Goal: Task Accomplishment & Management: Use online tool/utility

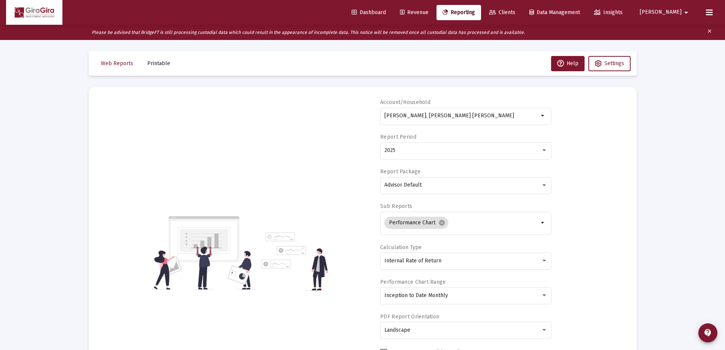
select select "View all"
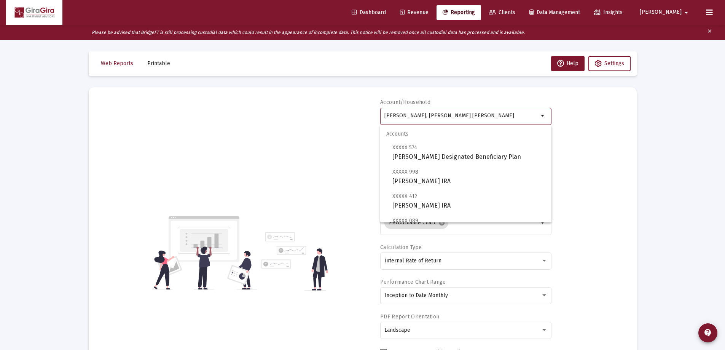
drag, startPoint x: 384, startPoint y: 113, endPoint x: 730, endPoint y: 121, distance: 345.5
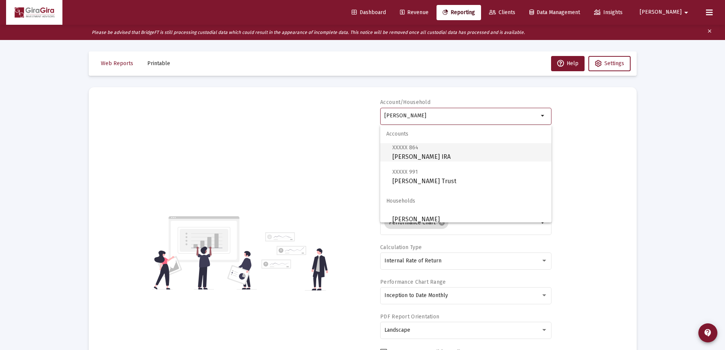
click at [427, 155] on span "XXXXX 864 [PERSON_NAME] IRA" at bounding box center [468, 152] width 153 height 19
type input "[PERSON_NAME] IRA"
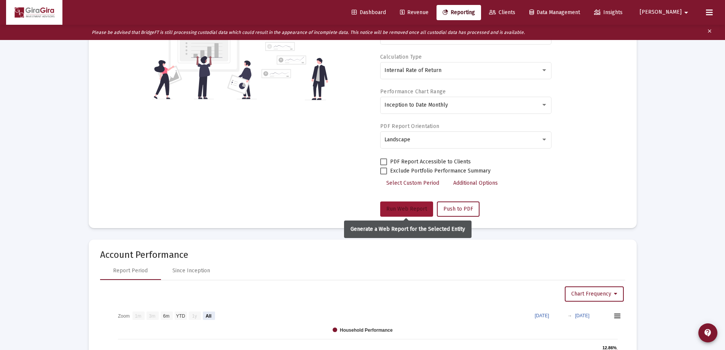
click at [400, 208] on span "Run Web Report" at bounding box center [406, 208] width 41 height 6
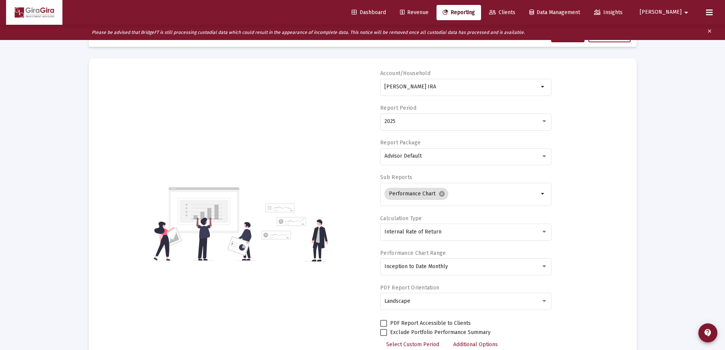
scroll to position [80, 0]
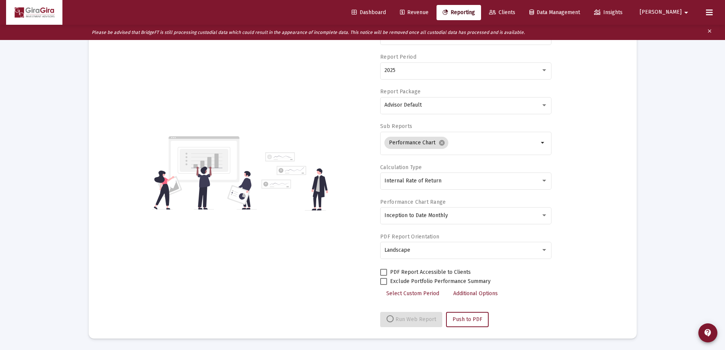
select select "View all"
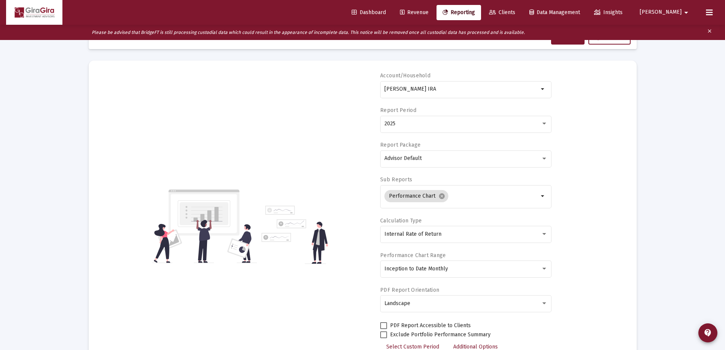
scroll to position [0, 0]
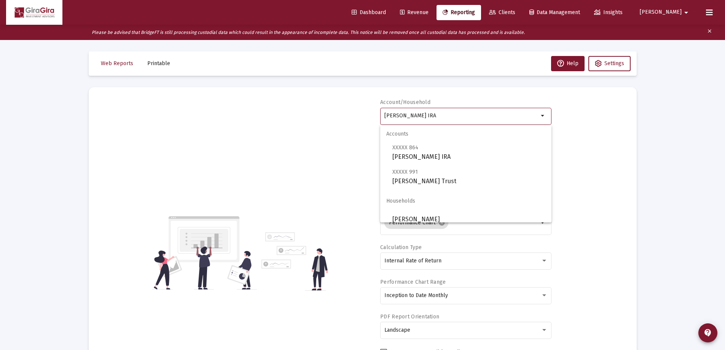
click at [417, 115] on input "[PERSON_NAME] IRA" at bounding box center [461, 116] width 154 height 6
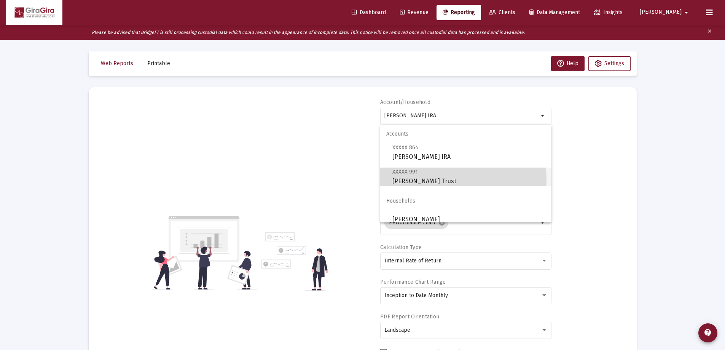
click at [433, 180] on span "XXXXX 991 [PERSON_NAME]" at bounding box center [468, 176] width 153 height 19
type input "[PERSON_NAME] Trust"
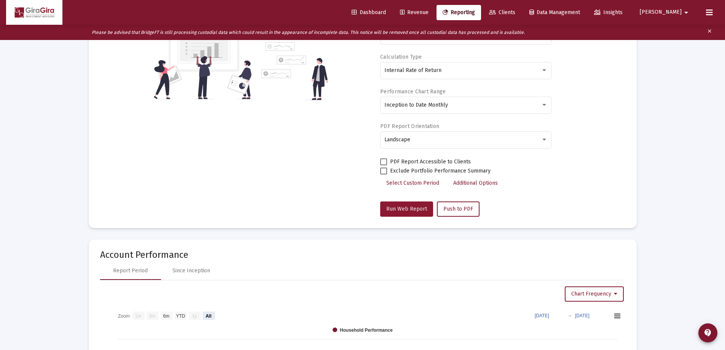
click at [408, 212] on span "Run Web Report" at bounding box center [406, 208] width 41 height 6
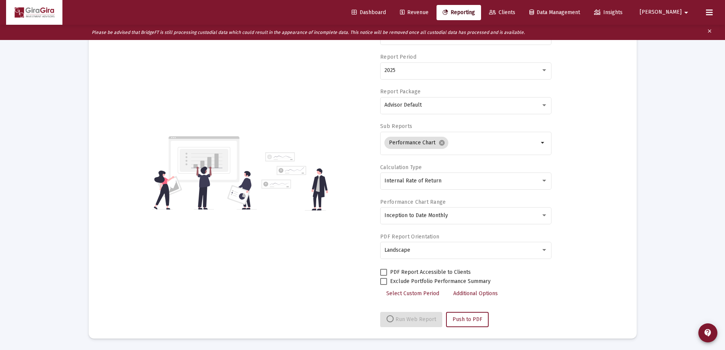
select select "View all"
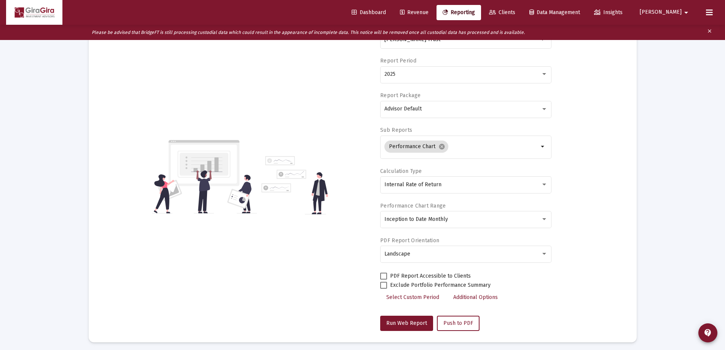
scroll to position [0, 0]
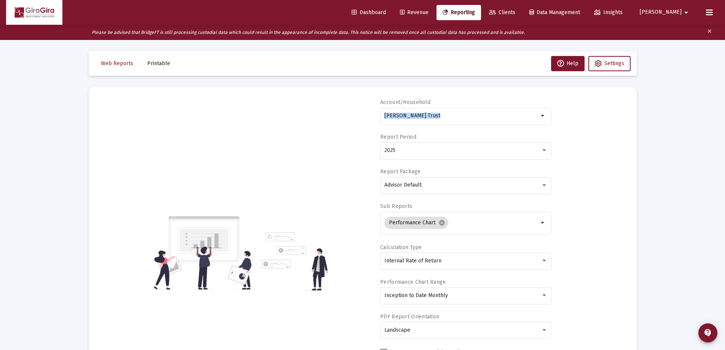
drag, startPoint x: 384, startPoint y: 113, endPoint x: 676, endPoint y: 117, distance: 292.2
drag, startPoint x: 266, startPoint y: 165, endPoint x: 409, endPoint y: 120, distance: 150.5
click at [404, 123] on div "Account/[PERSON_NAME] Trust arrow_drop_down Report Period 2025 Report Package A…" at bounding box center [362, 253] width 525 height 308
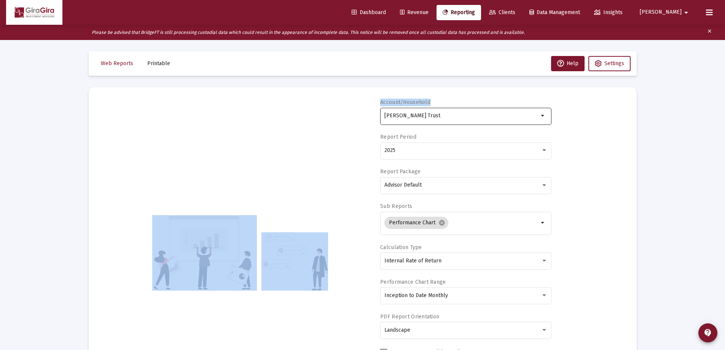
click at [387, 116] on input "[PERSON_NAME] Trust" at bounding box center [461, 116] width 154 height 6
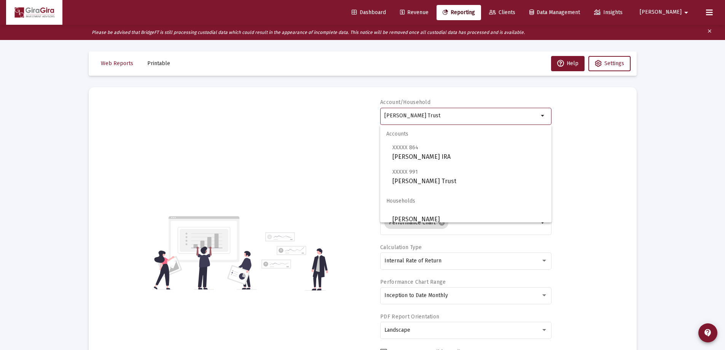
drag, startPoint x: 384, startPoint y: 115, endPoint x: 644, endPoint y: 105, distance: 260.4
click at [635, 105] on mat-card "Account/[PERSON_NAME] Trust arrow_drop_down Report Period 2025 Report Package A…" at bounding box center [363, 252] width 548 height 331
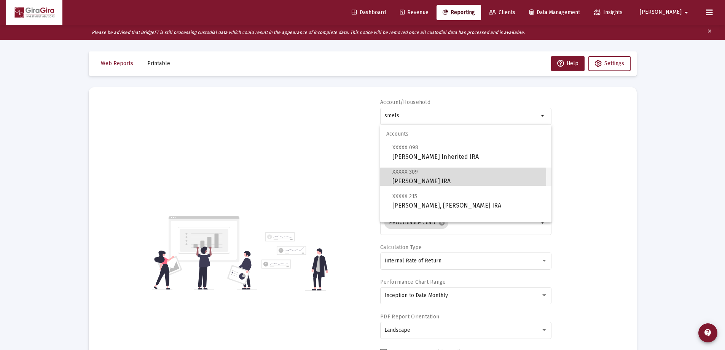
click at [411, 178] on span "XXXXX 309 [PERSON_NAME] IRA" at bounding box center [468, 176] width 153 height 19
type input "[PERSON_NAME] IRA"
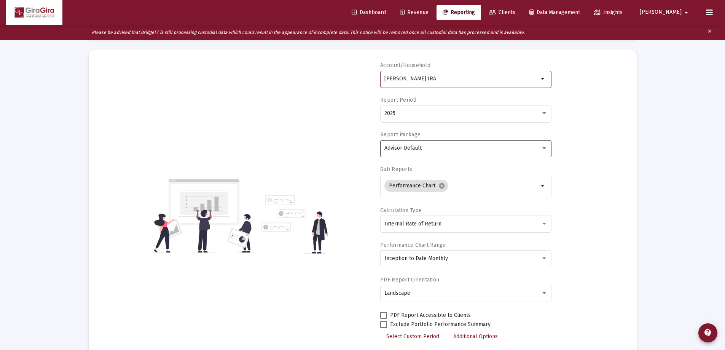
scroll to position [76, 0]
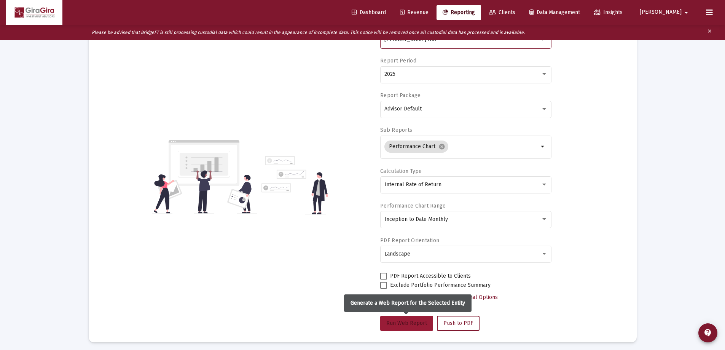
click at [420, 323] on span "Run Web Report" at bounding box center [406, 323] width 41 height 6
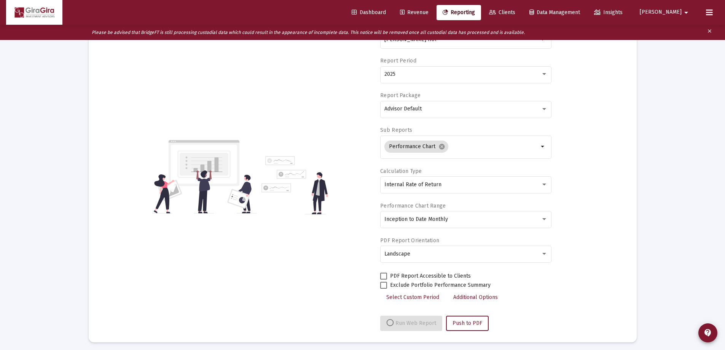
select select "View all"
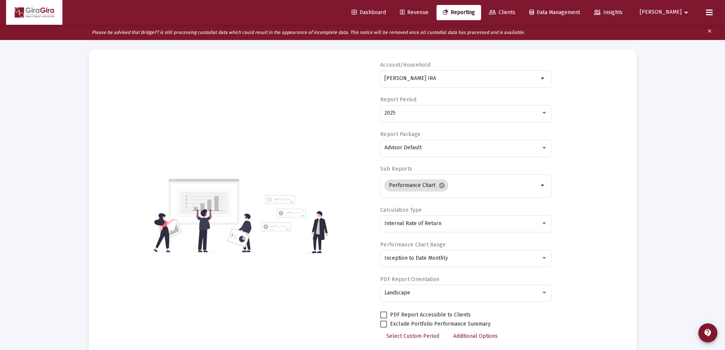
scroll to position [0, 0]
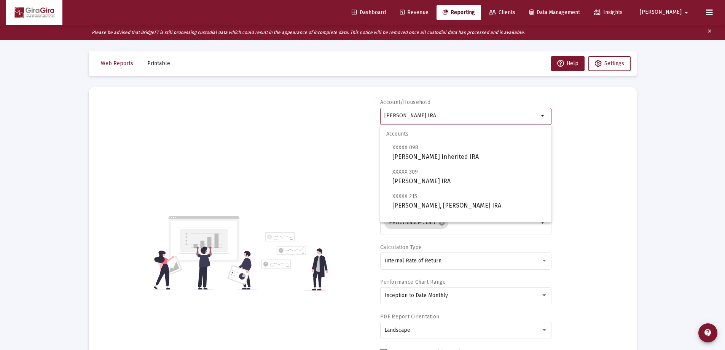
drag, startPoint x: 384, startPoint y: 113, endPoint x: 635, endPoint y: 158, distance: 255.0
click at [635, 158] on mat-card "Account/Household [PERSON_NAME] IRA arrow_drop_down Report Period 2025 Report P…" at bounding box center [363, 252] width 548 height 331
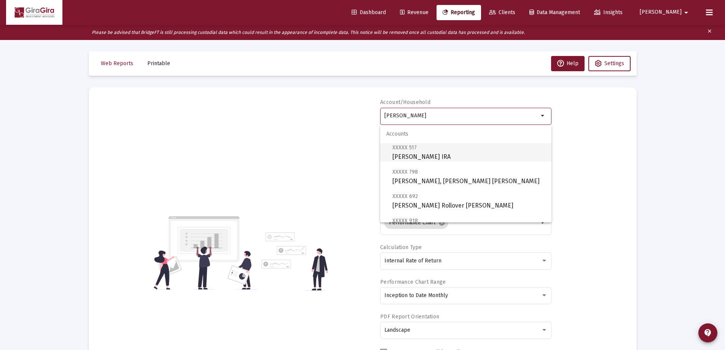
click at [427, 154] on span "XXXXX 517 [PERSON_NAME] IRA" at bounding box center [468, 152] width 153 height 19
type input "[PERSON_NAME] IRA"
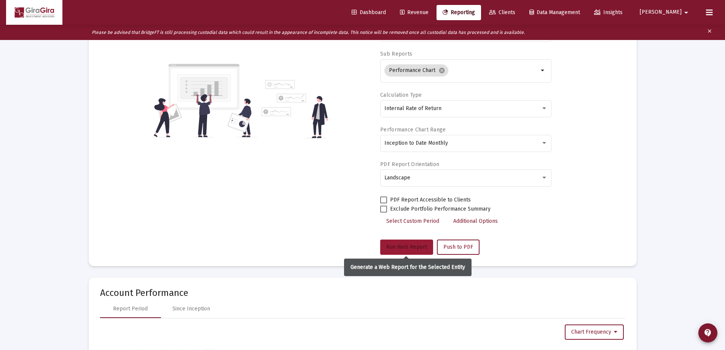
click at [408, 246] on span "Run Web Report" at bounding box center [406, 246] width 41 height 6
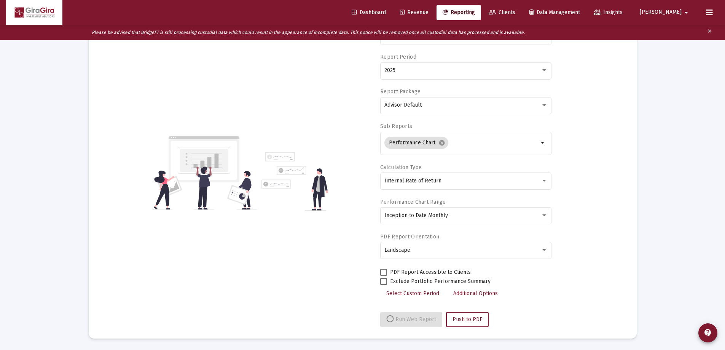
scroll to position [152, 0]
select select "View all"
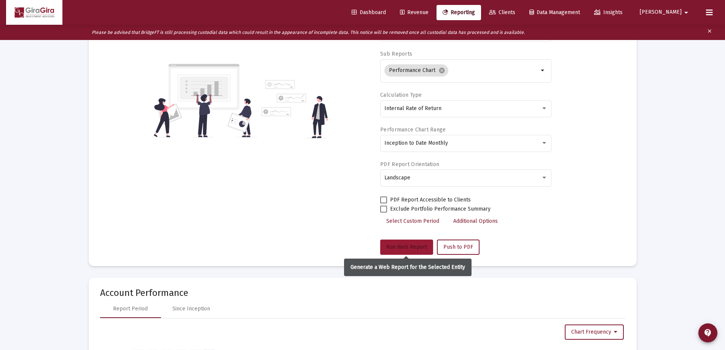
click at [404, 244] on span "Run Web Report" at bounding box center [406, 246] width 41 height 6
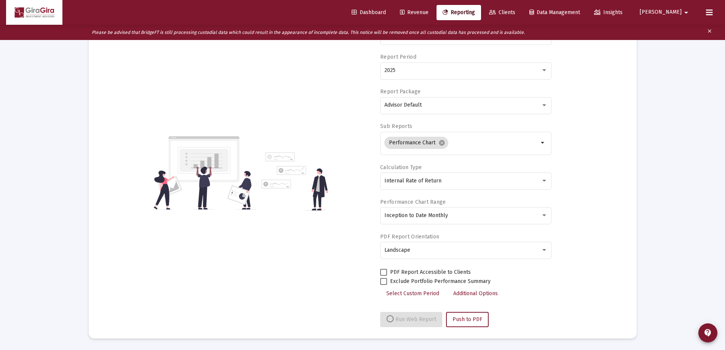
select select "View all"
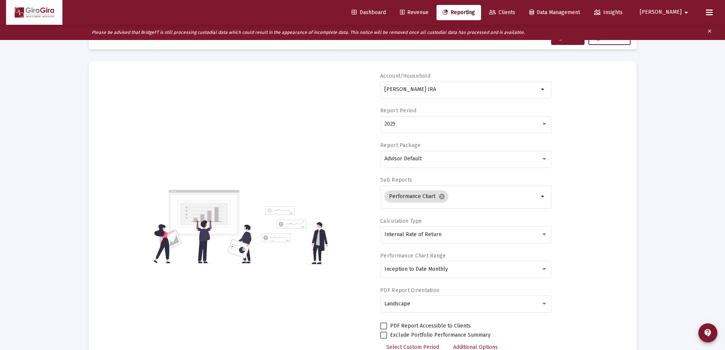
scroll to position [0, 0]
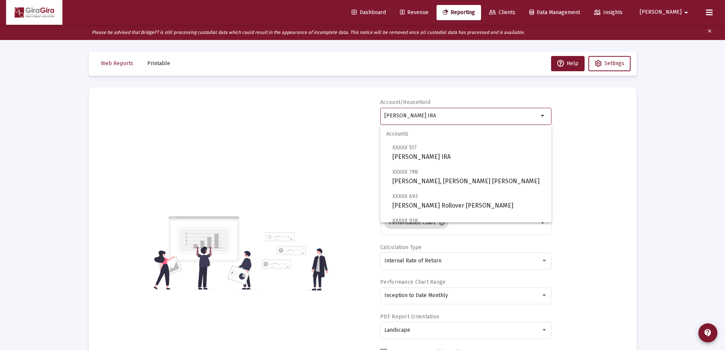
drag, startPoint x: 385, startPoint y: 115, endPoint x: 565, endPoint y: 117, distance: 180.0
click at [563, 119] on div "Account/[PERSON_NAME] IRA arrow_drop_down Report Period 2025 Report Package Adv…" at bounding box center [362, 253] width 525 height 308
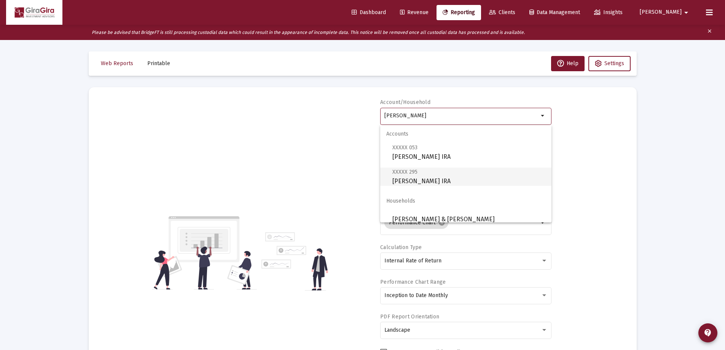
click at [433, 178] on span "XXXXX 295 [PERSON_NAME] IRA" at bounding box center [468, 176] width 153 height 19
type input "[PERSON_NAME] IRA"
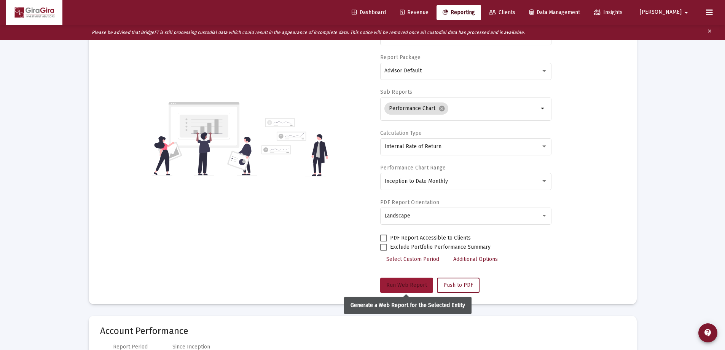
click at [419, 283] on span "Run Web Report" at bounding box center [406, 285] width 41 height 6
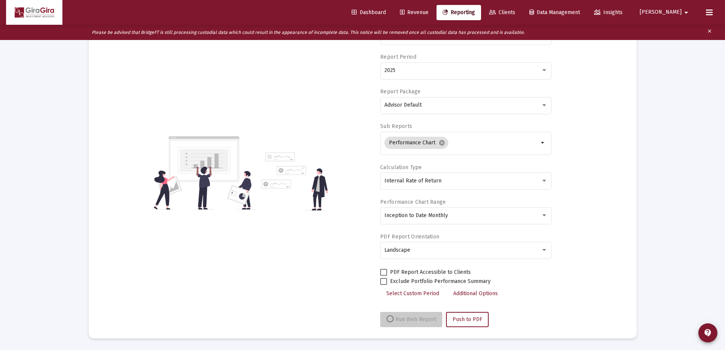
scroll to position [80, 0]
select select "View all"
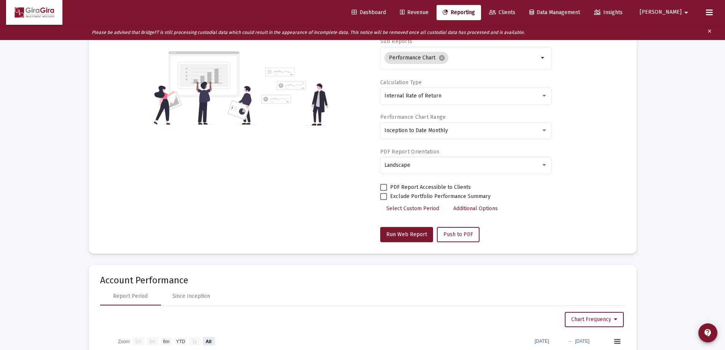
scroll to position [0, 0]
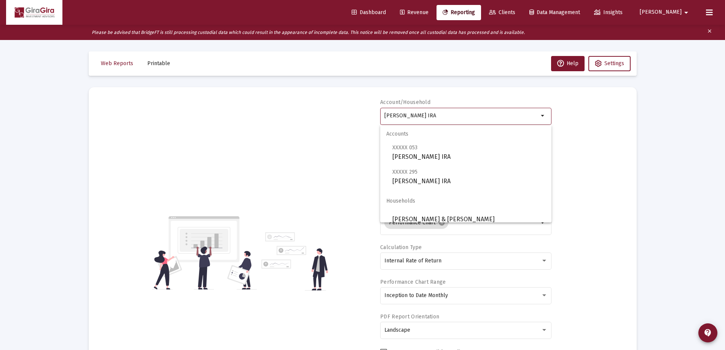
drag, startPoint x: 384, startPoint y: 114, endPoint x: 599, endPoint y: 116, distance: 214.6
click at [596, 116] on div "Account/Household [PERSON_NAME] IRA arrow_drop_down Report Period 2025 Report P…" at bounding box center [362, 253] width 525 height 308
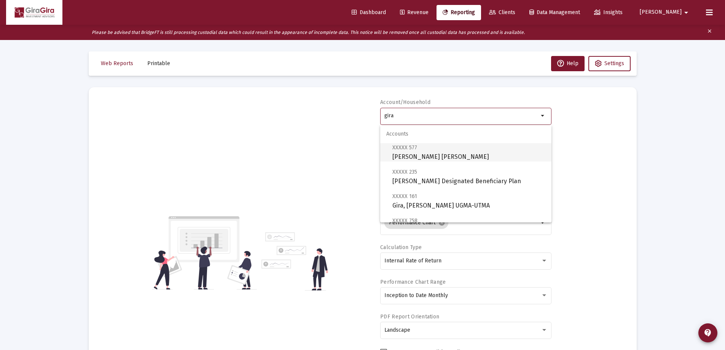
click at [427, 155] on span "XXXXX 577 [PERSON_NAME] [PERSON_NAME]" at bounding box center [468, 152] width 153 height 19
type input "[PERSON_NAME] [PERSON_NAME]"
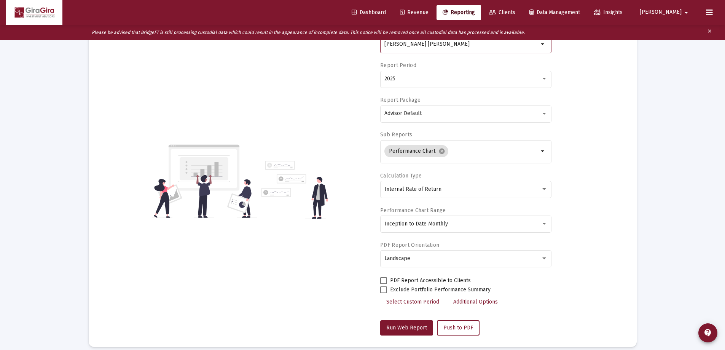
scroll to position [76, 0]
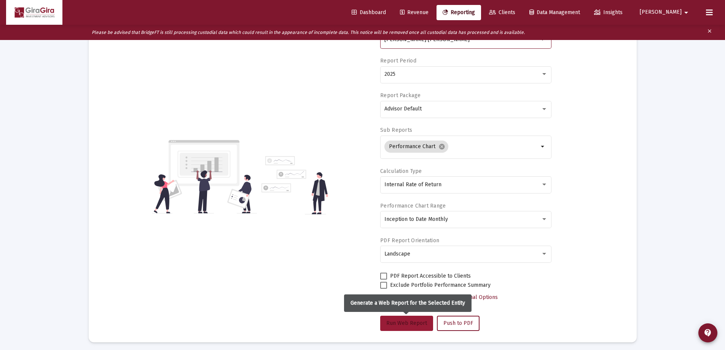
click at [404, 321] on span "Run Web Report" at bounding box center [406, 323] width 41 height 6
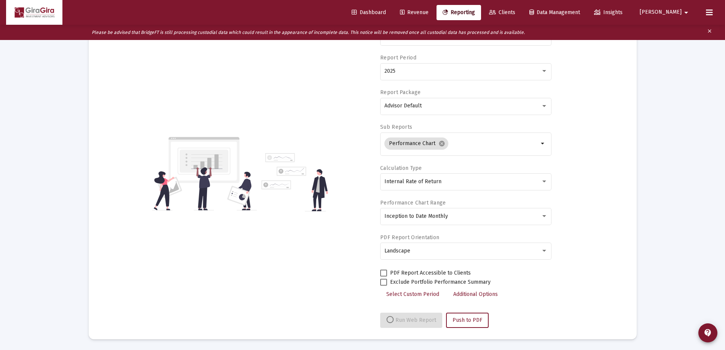
scroll to position [80, 0]
select select "View all"
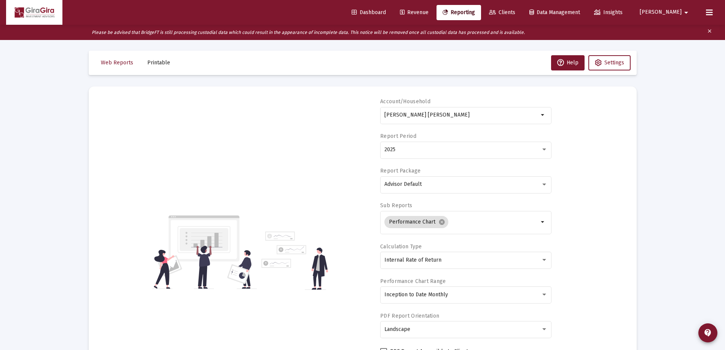
scroll to position [0, 0]
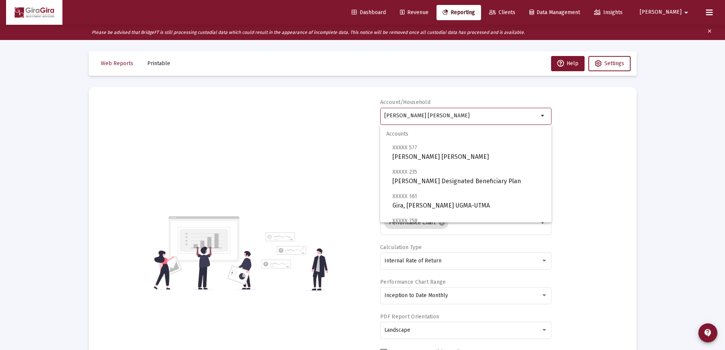
drag, startPoint x: 384, startPoint y: 115, endPoint x: 602, endPoint y: 126, distance: 217.5
click at [601, 126] on div "Account/Household [PERSON_NAME] [PERSON_NAME] arrow_drop_down Report Period 202…" at bounding box center [362, 253] width 525 height 308
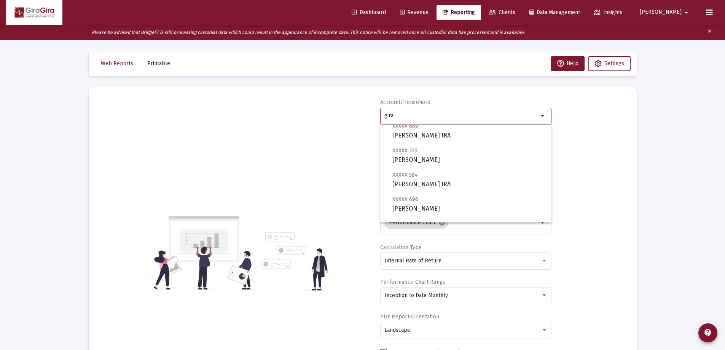
scroll to position [380, 0]
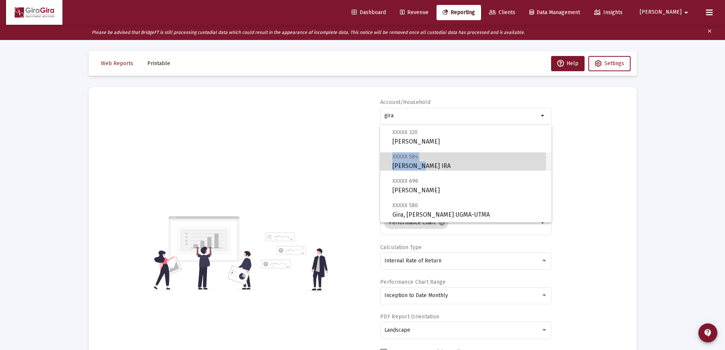
click at [419, 161] on span "XXXXX 584 [PERSON_NAME] Rollover IRA" at bounding box center [468, 161] width 153 height 19
type input "[PERSON_NAME] IRA"
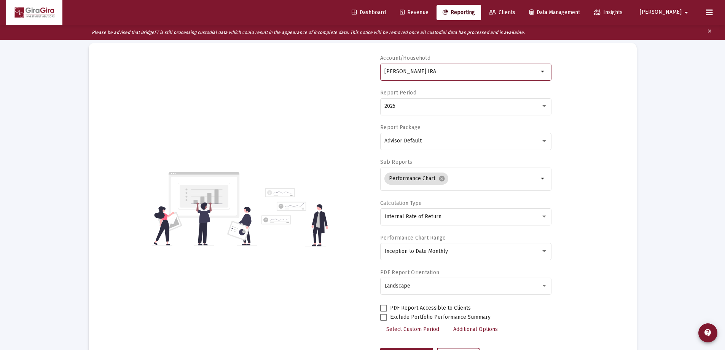
scroll to position [76, 0]
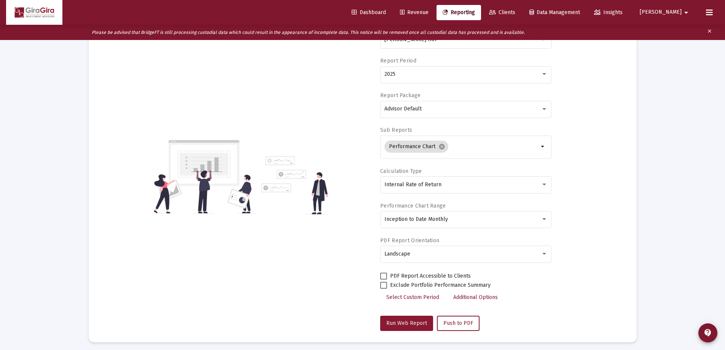
click at [419, 322] on span "Run Web Report" at bounding box center [406, 323] width 41 height 6
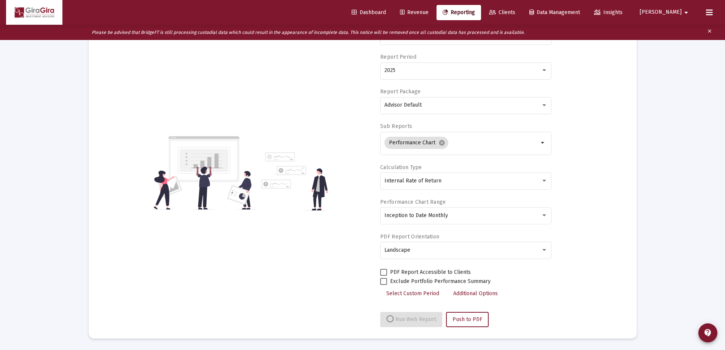
select select "View all"
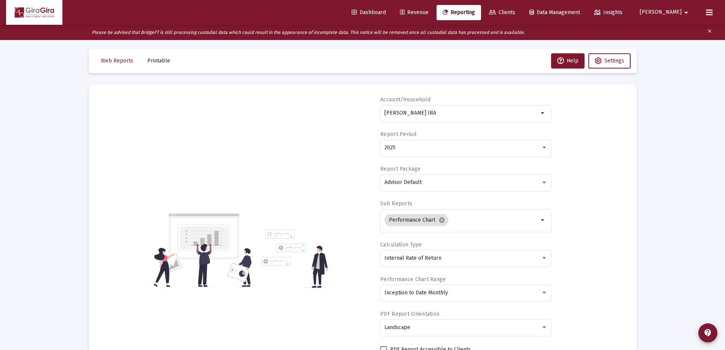
scroll to position [0, 0]
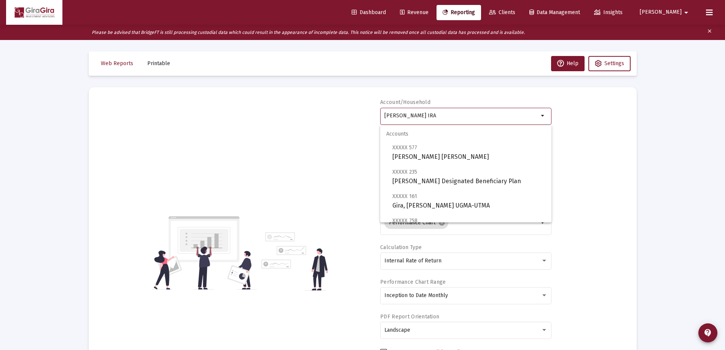
drag, startPoint x: 385, startPoint y: 113, endPoint x: 680, endPoint y: 132, distance: 296.2
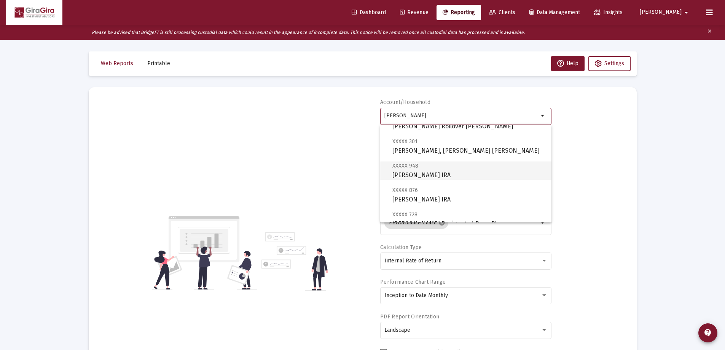
scroll to position [90, 0]
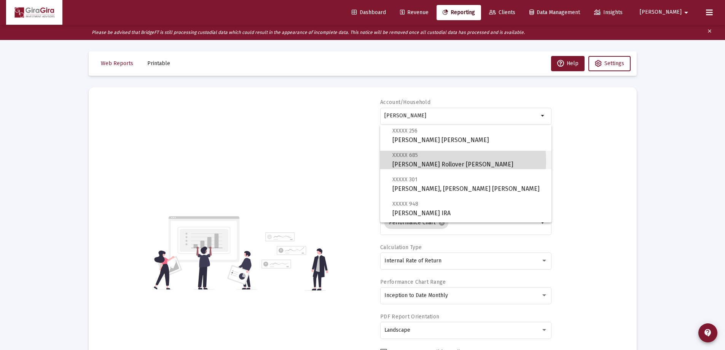
click at [425, 161] on span "XXXXX 685 [PERSON_NAME] IRA" at bounding box center [468, 159] width 153 height 19
type input "[PERSON_NAME] Rollover [PERSON_NAME]"
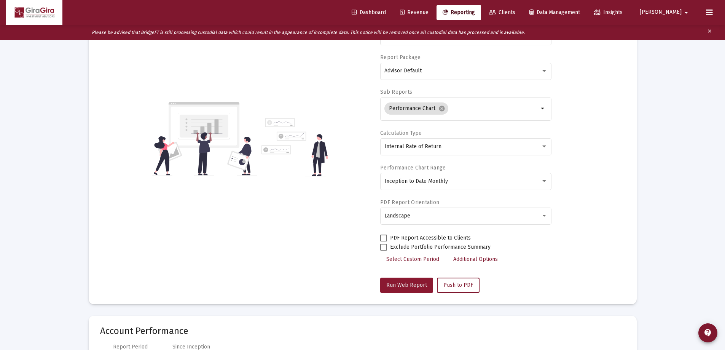
click at [409, 285] on span "Run Web Report" at bounding box center [406, 285] width 41 height 6
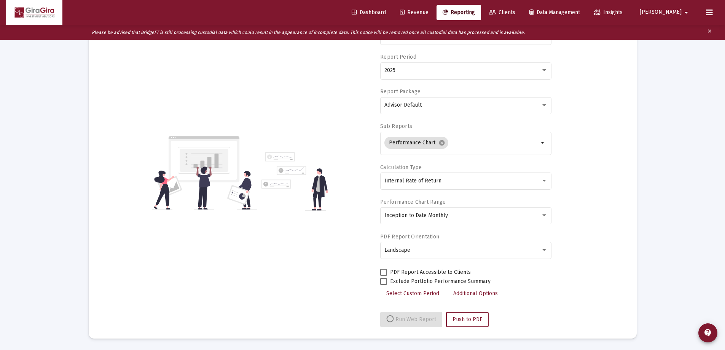
select select "View all"
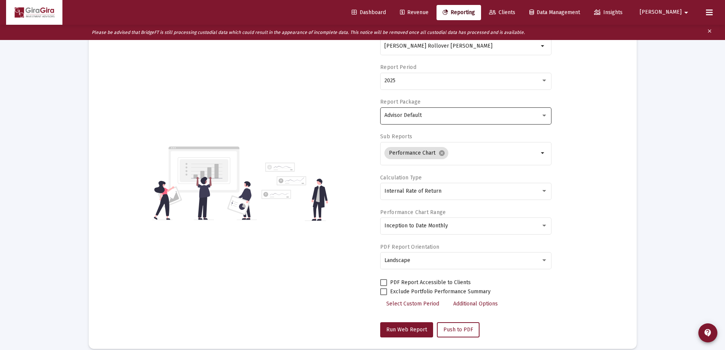
scroll to position [0, 0]
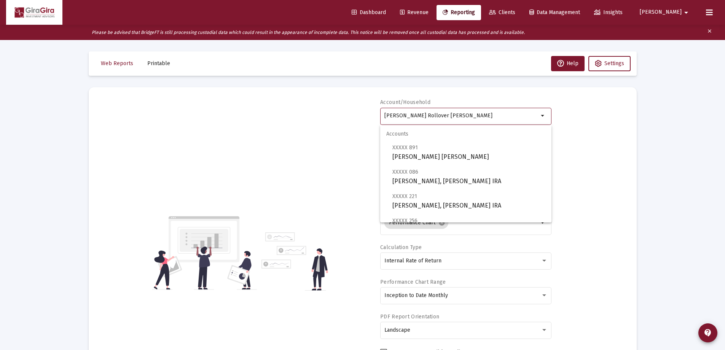
drag, startPoint x: 384, startPoint y: 115, endPoint x: 637, endPoint y: 131, distance: 252.7
click at [636, 130] on mat-card "Account/[PERSON_NAME] IRA arrow_drop_down Report Period 2025 Report Package Adv…" at bounding box center [363, 252] width 548 height 331
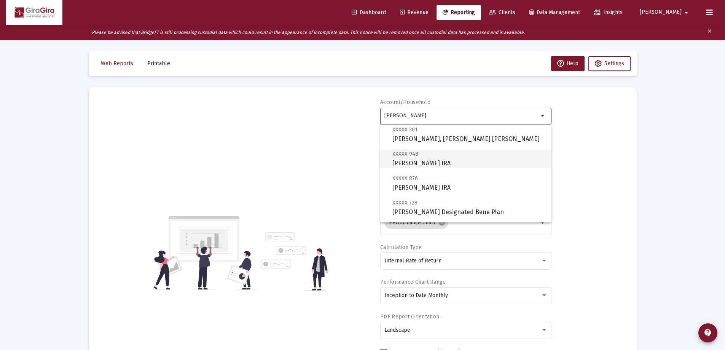
scroll to position [152, 0]
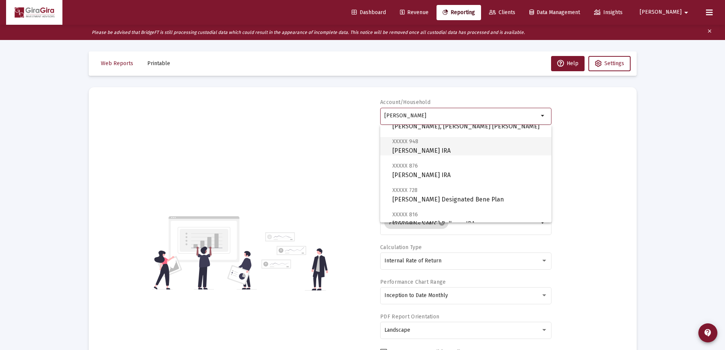
click at [435, 148] on span "XXXXX 948 [PERSON_NAME] IRA" at bounding box center [468, 146] width 153 height 19
type input "[PERSON_NAME] IRA"
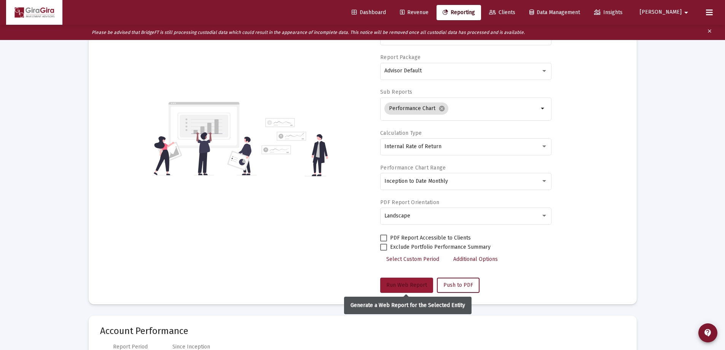
click at [409, 283] on span "Run Web Report" at bounding box center [406, 285] width 41 height 6
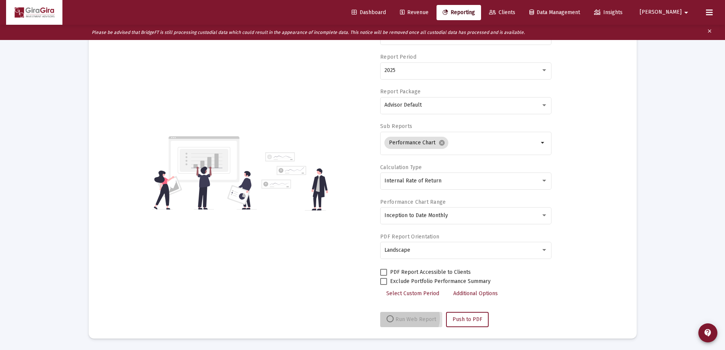
scroll to position [80, 0]
select select "View all"
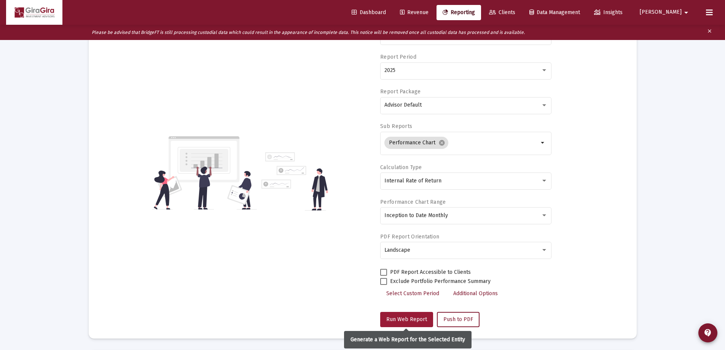
scroll to position [114, 0]
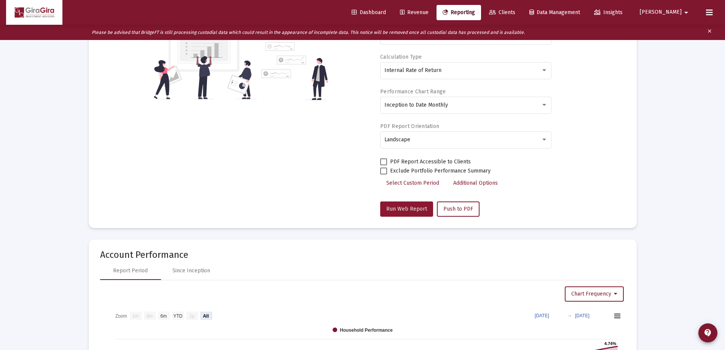
click at [409, 207] on span "Run Web Report" at bounding box center [406, 208] width 41 height 6
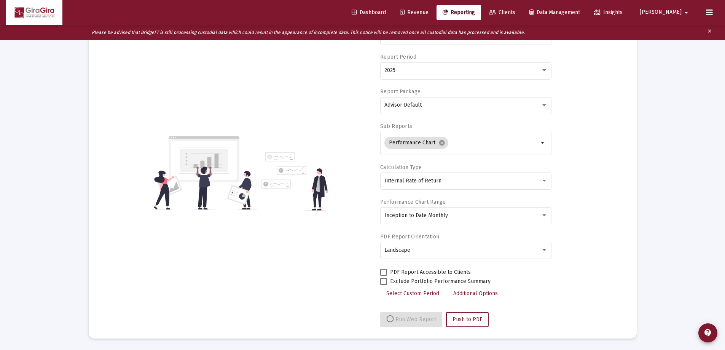
scroll to position [190, 0]
select select "View all"
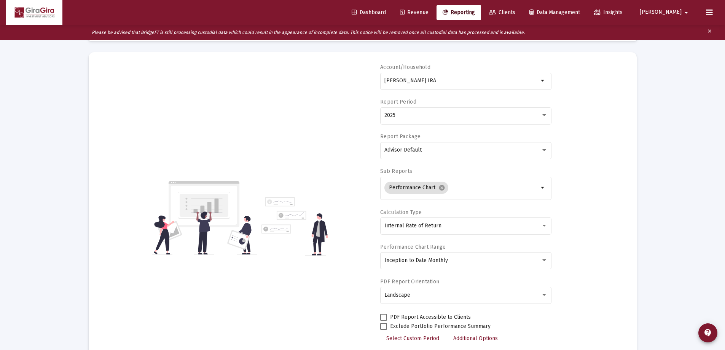
scroll to position [0, 0]
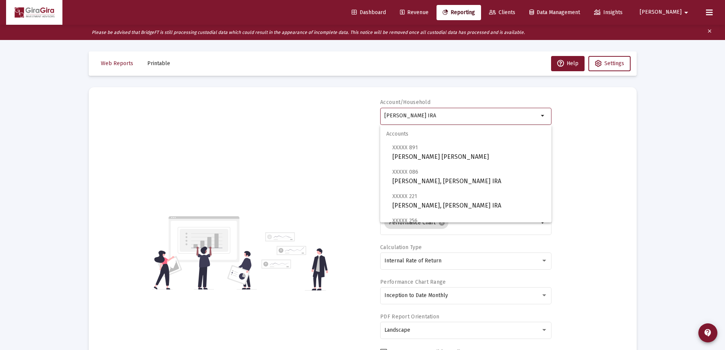
drag, startPoint x: 384, startPoint y: 113, endPoint x: 627, endPoint y: 145, distance: 244.8
click at [627, 145] on mat-card "Account/[PERSON_NAME] IRA arrow_drop_down Report Period 2025 Report Package Adv…" at bounding box center [363, 252] width 548 height 331
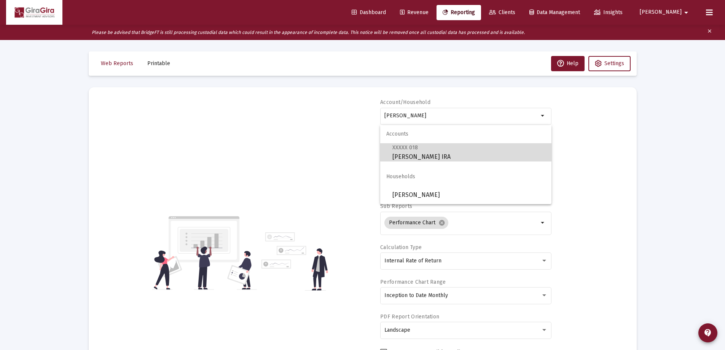
click at [402, 147] on span "XXXXX 018" at bounding box center [404, 147] width 25 height 6
type input "[PERSON_NAME] IRA"
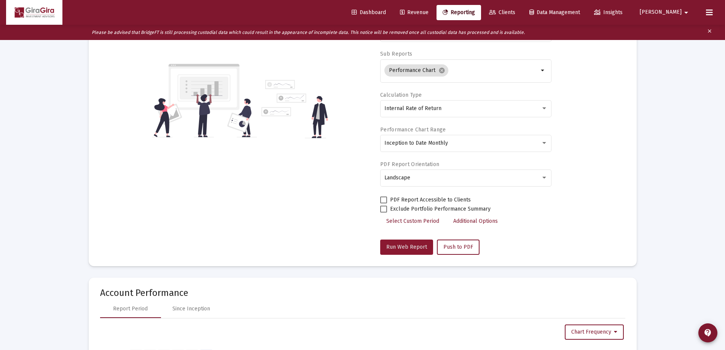
click at [405, 245] on span "Run Web Report" at bounding box center [406, 246] width 41 height 6
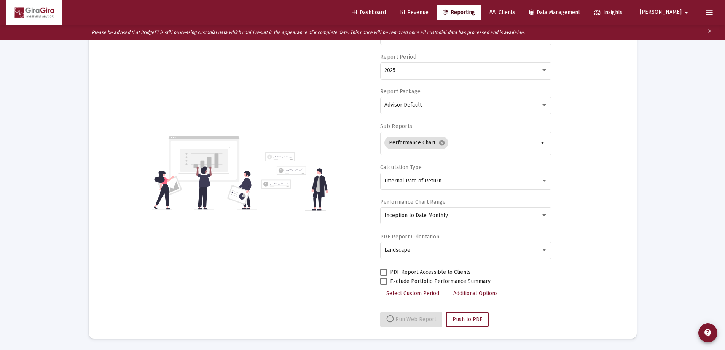
select select "View all"
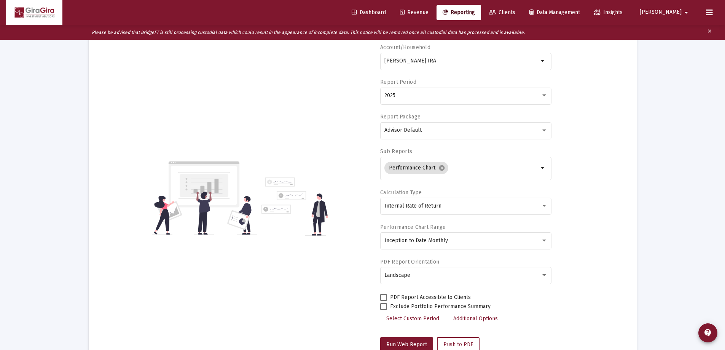
scroll to position [0, 0]
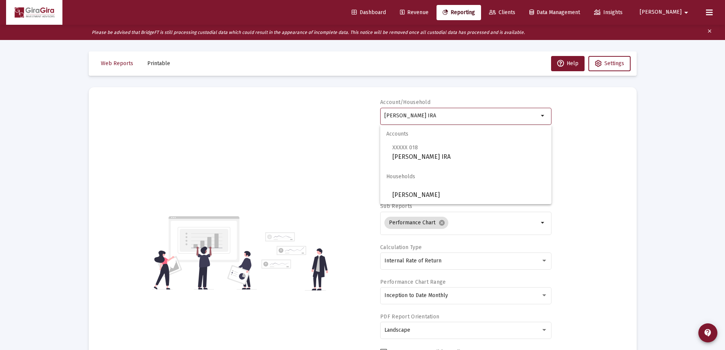
drag, startPoint x: 385, startPoint y: 114, endPoint x: 802, endPoint y: 179, distance: 422.0
click at [724, 179] on html "Dashboard Revenue Reporting Clients Data Management Insights [PERSON_NAME] Plea…" at bounding box center [362, 175] width 725 height 350
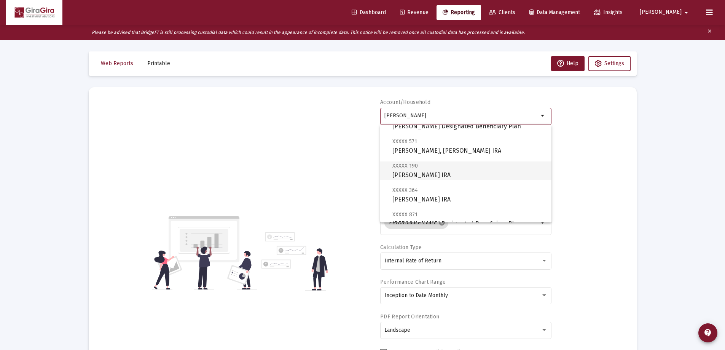
scroll to position [76, 0]
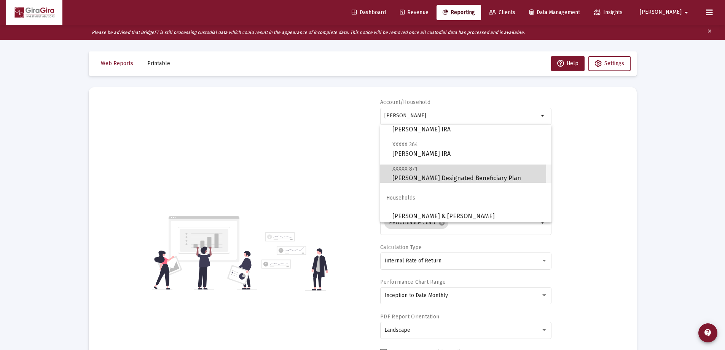
click at [409, 174] on span "XXXXX 871 [PERSON_NAME] Designated Beneficiary Plan" at bounding box center [468, 173] width 153 height 19
type input "[PERSON_NAME] Designated Beneficiary Plan"
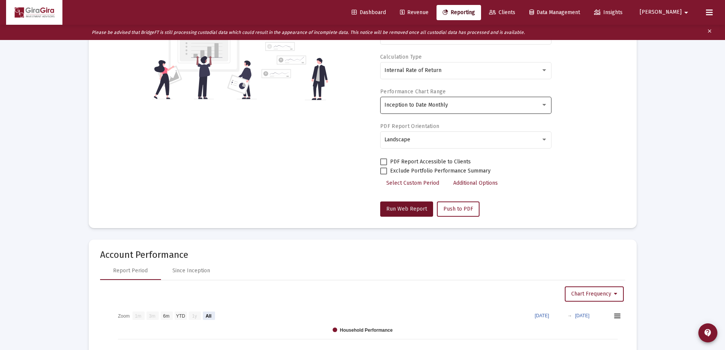
click at [411, 208] on span "Run Web Report" at bounding box center [406, 208] width 41 height 6
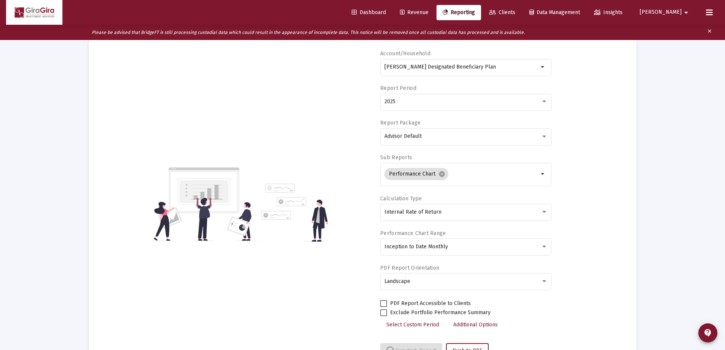
scroll to position [80, 0]
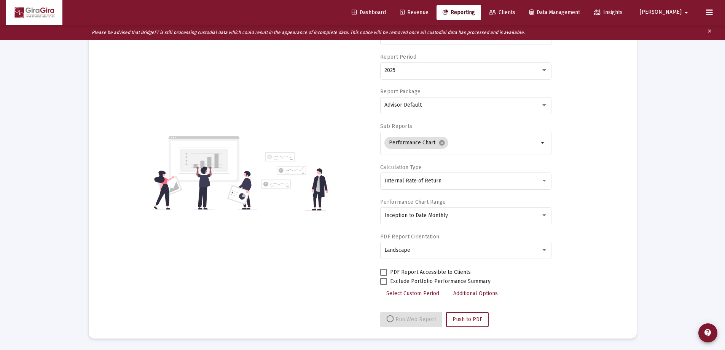
select select "View all"
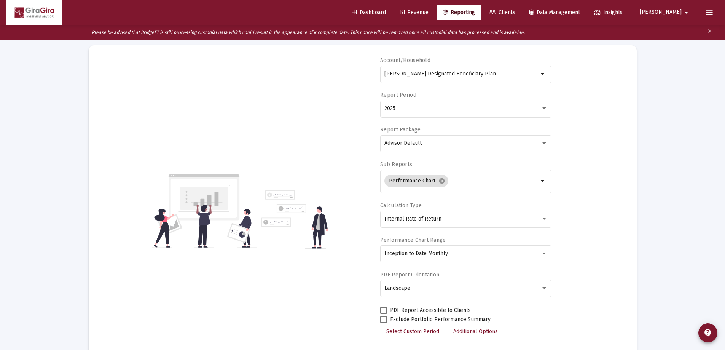
scroll to position [0, 0]
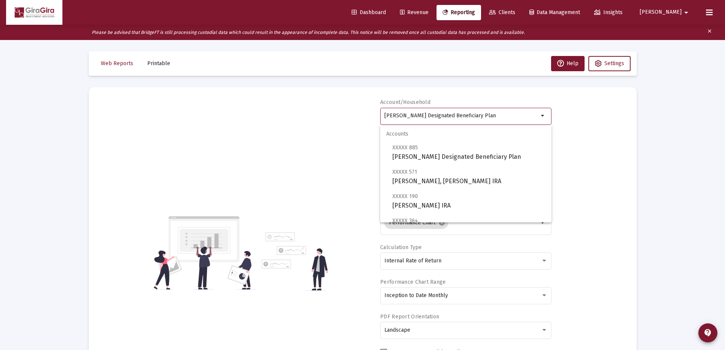
click at [397, 114] on input "[PERSON_NAME] Designated Beneficiary Plan" at bounding box center [461, 116] width 154 height 6
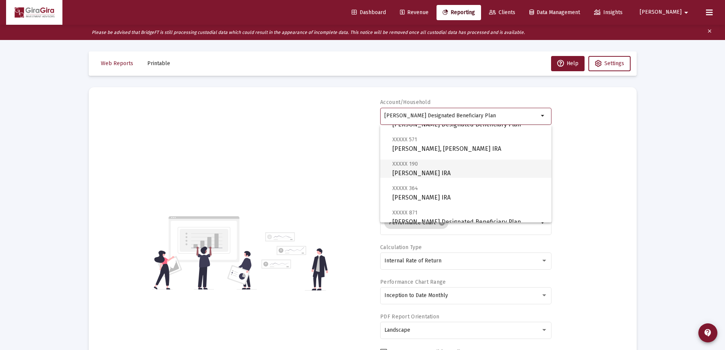
scroll to position [76, 0]
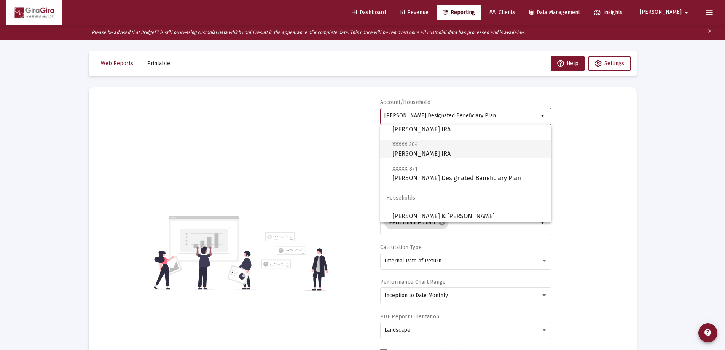
click at [434, 152] on span "XXXXX 364 [PERSON_NAME] IRA" at bounding box center [468, 149] width 153 height 19
type input "[PERSON_NAME] IRA"
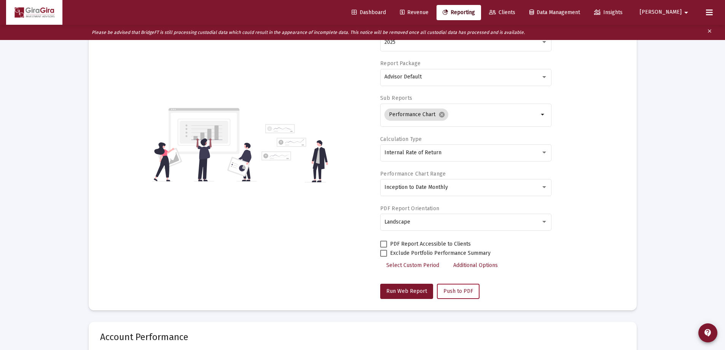
scroll to position [152, 0]
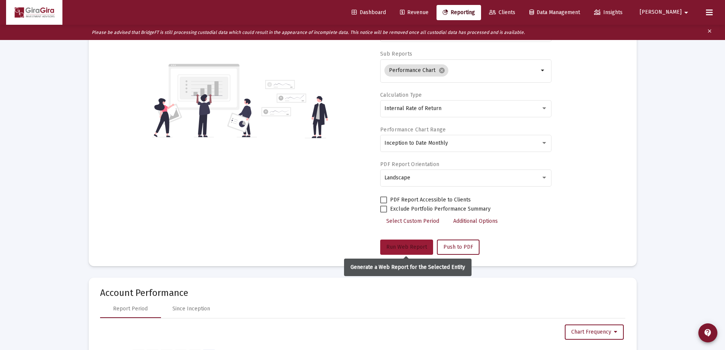
click at [417, 244] on span "Run Web Report" at bounding box center [406, 246] width 41 height 6
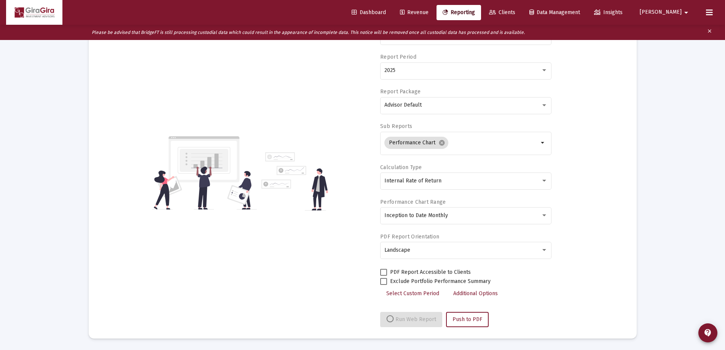
select select "View all"
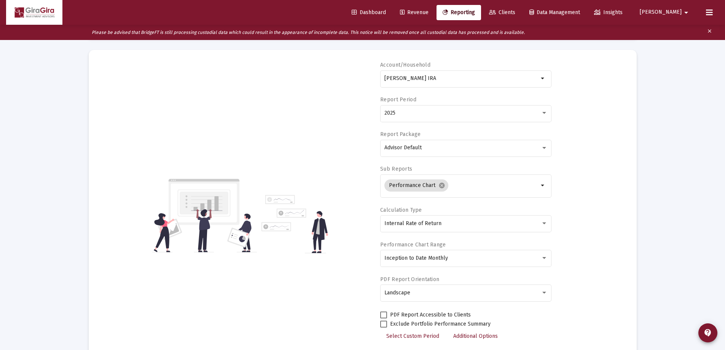
scroll to position [0, 0]
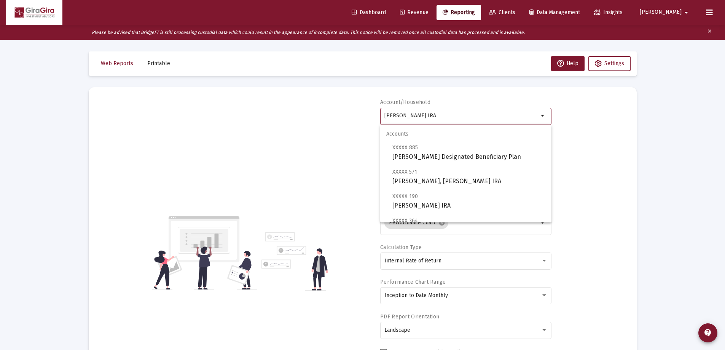
drag, startPoint x: 385, startPoint y: 115, endPoint x: 501, endPoint y: 119, distance: 116.5
click at [501, 119] on div "[PERSON_NAME] IRA" at bounding box center [461, 115] width 154 height 19
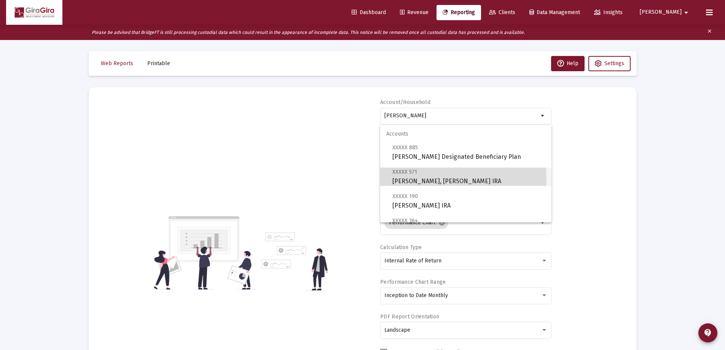
click at [423, 179] on span "XXXXX 571 [PERSON_NAME], [PERSON_NAME] IRA" at bounding box center [468, 176] width 153 height 19
type input "[PERSON_NAME], [PERSON_NAME] IRA"
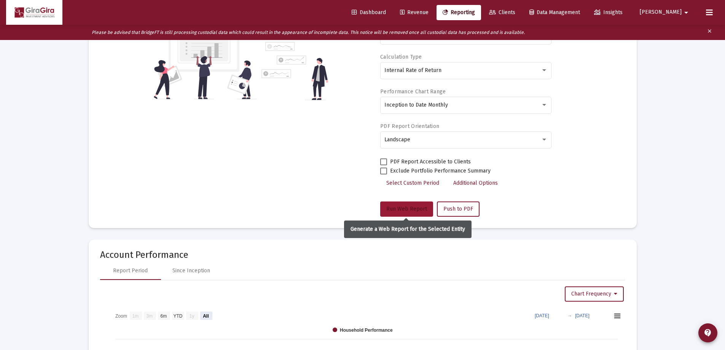
click at [400, 207] on span "Run Web Report" at bounding box center [406, 208] width 41 height 6
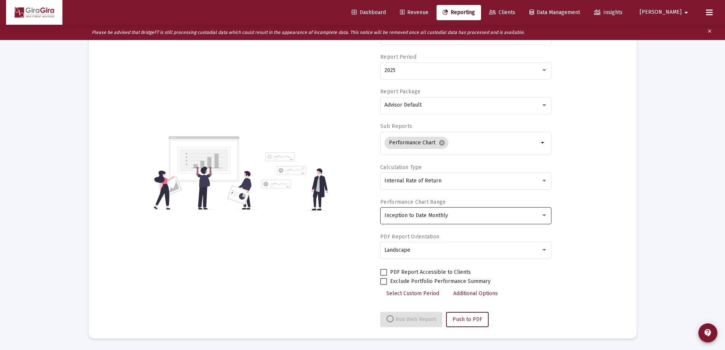
scroll to position [190, 0]
select select "View all"
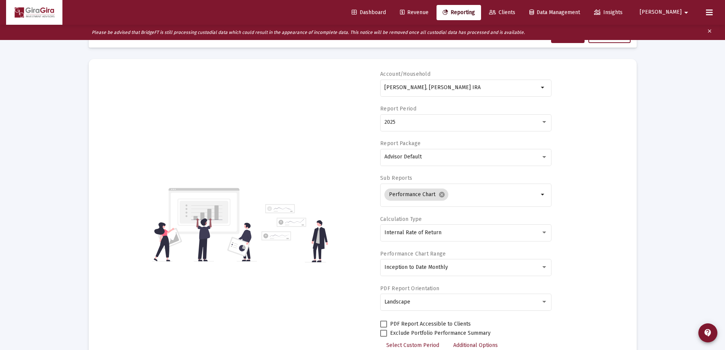
scroll to position [0, 0]
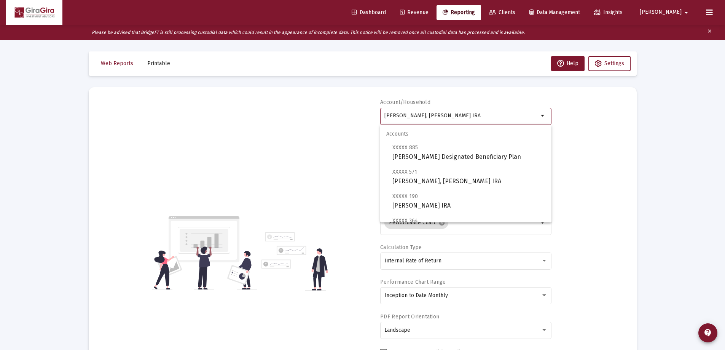
click at [401, 115] on input "[PERSON_NAME], [PERSON_NAME] IRA" at bounding box center [461, 116] width 154 height 6
click at [418, 199] on span "XXXXX 190 [PERSON_NAME] IRA" at bounding box center [468, 200] width 153 height 19
type input "[PERSON_NAME] IRA"
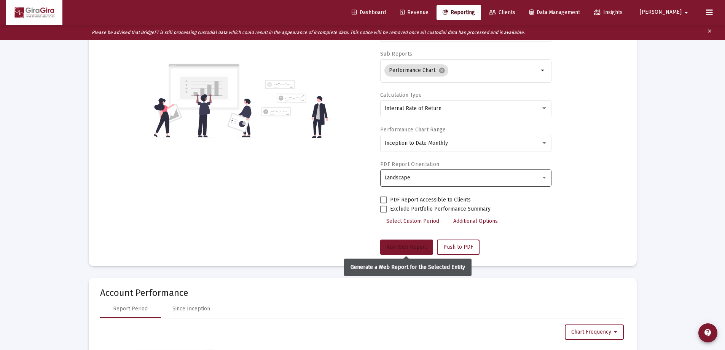
click at [412, 242] on button "Run Web Report" at bounding box center [406, 246] width 53 height 15
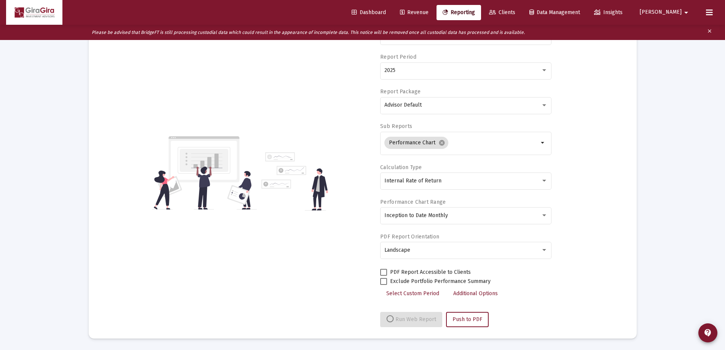
scroll to position [152, 0]
select select "View all"
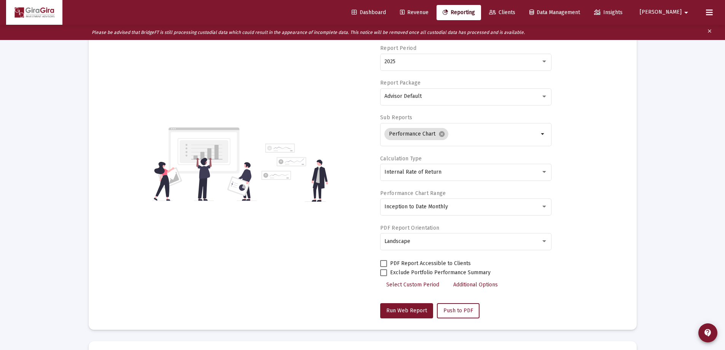
scroll to position [0, 0]
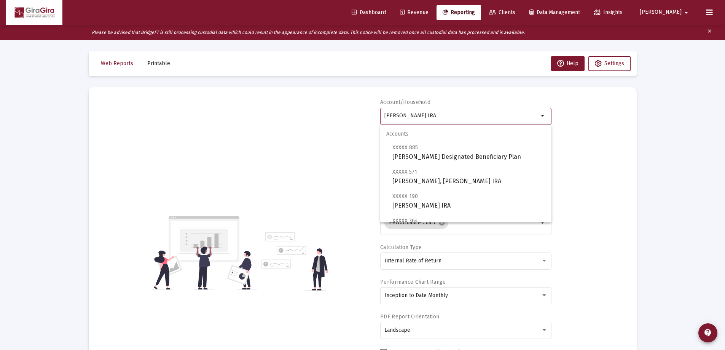
click at [423, 113] on input "[PERSON_NAME] IRA" at bounding box center [461, 116] width 154 height 6
click at [458, 154] on span "XXXXX 885 [PERSON_NAME] Designated Beneficiary Plan" at bounding box center [468, 152] width 153 height 19
type input "[PERSON_NAME] Designated Beneficiary Plan"
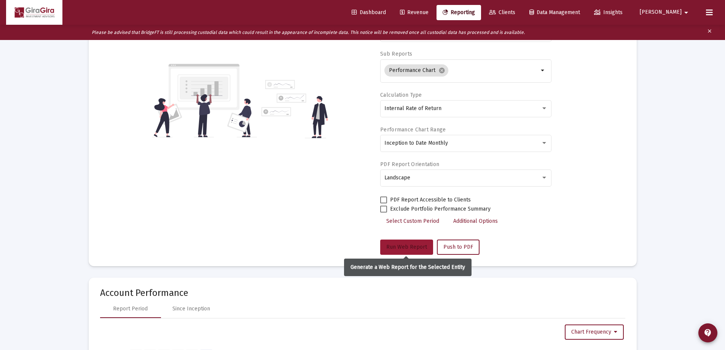
click at [407, 243] on button "Run Web Report" at bounding box center [406, 246] width 53 height 15
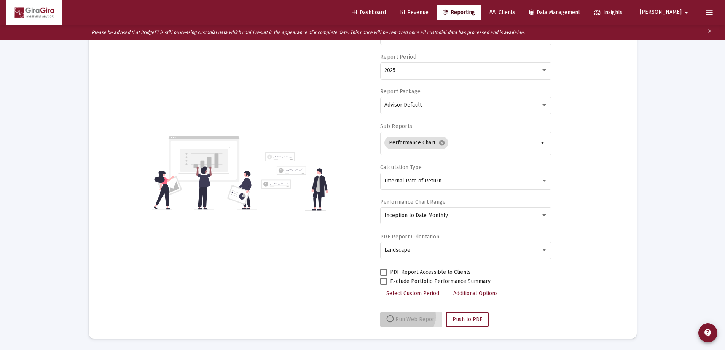
scroll to position [80, 0]
select select "View all"
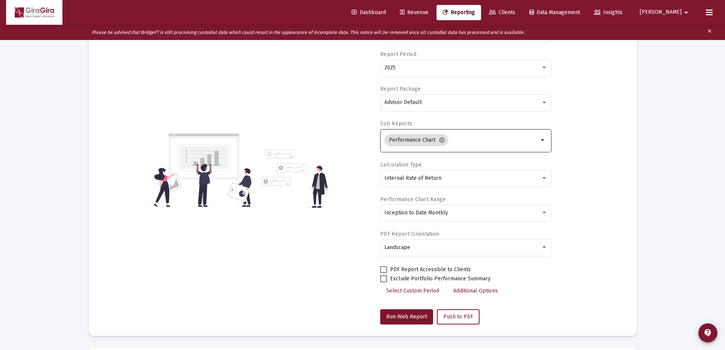
scroll to position [0, 0]
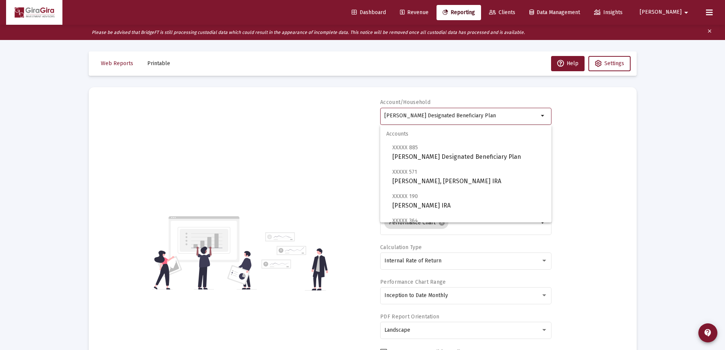
click at [402, 113] on input "[PERSON_NAME] Designated Beneficiary Plan" at bounding box center [461, 116] width 154 height 6
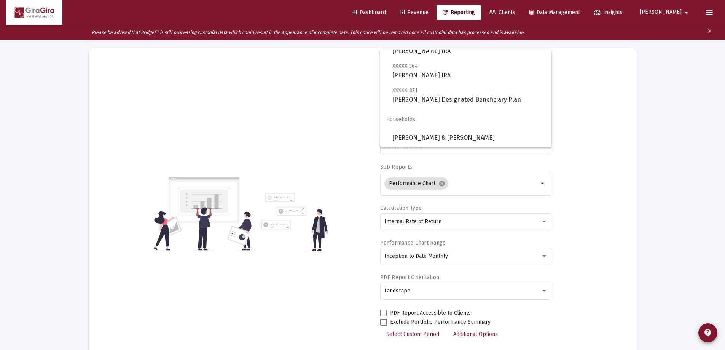
scroll to position [76, 0]
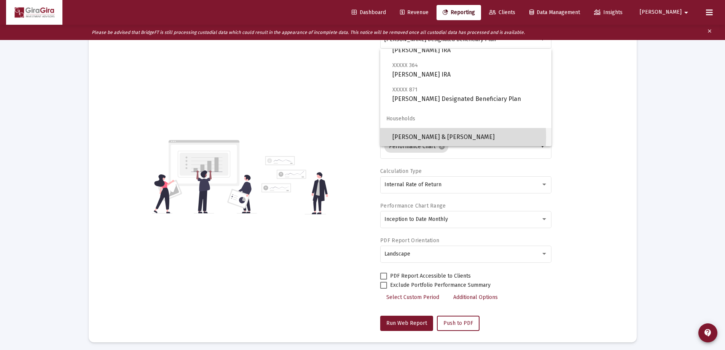
click at [431, 137] on span "[PERSON_NAME] & [PERSON_NAME]" at bounding box center [468, 137] width 153 height 18
type input "[PERSON_NAME] & [PERSON_NAME]"
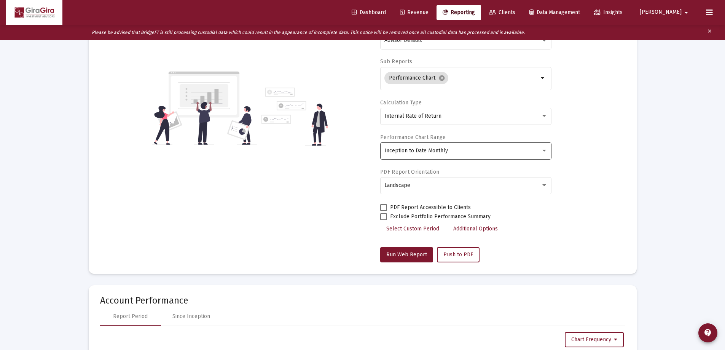
scroll to position [190, 0]
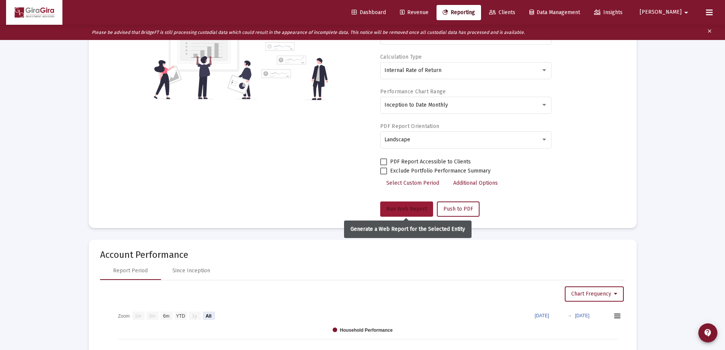
click at [407, 206] on span "Run Web Report" at bounding box center [406, 208] width 41 height 6
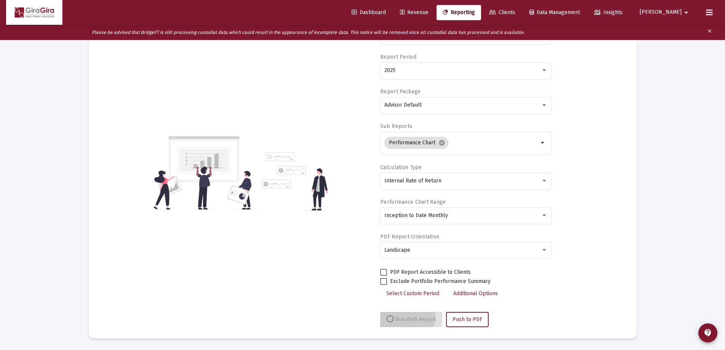
scroll to position [80, 0]
select select "View all"
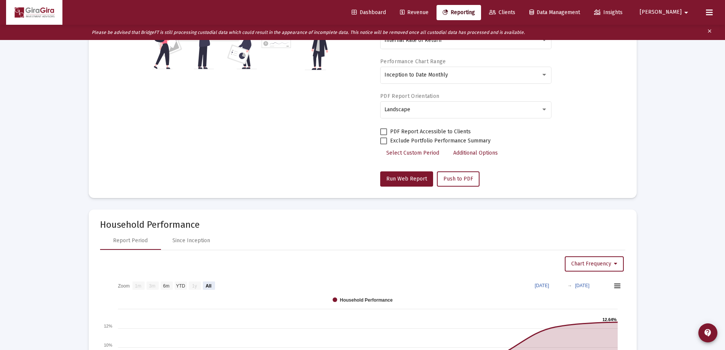
scroll to position [266, 0]
